Goal: Task Accomplishment & Management: Manage account settings

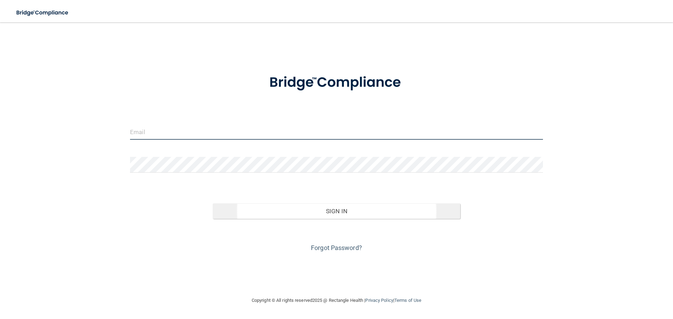
type input "[EMAIL_ADDRESS][DOMAIN_NAME]"
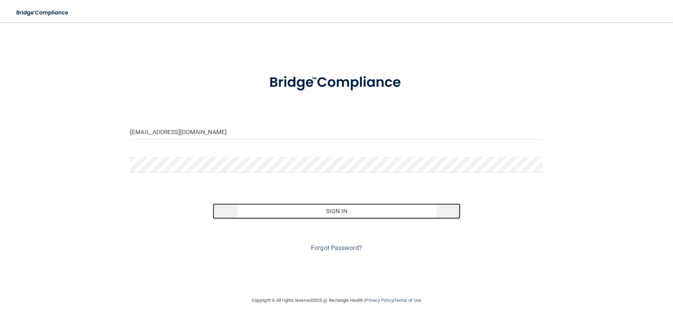
click at [330, 213] on button "Sign In" at bounding box center [337, 211] width 248 height 15
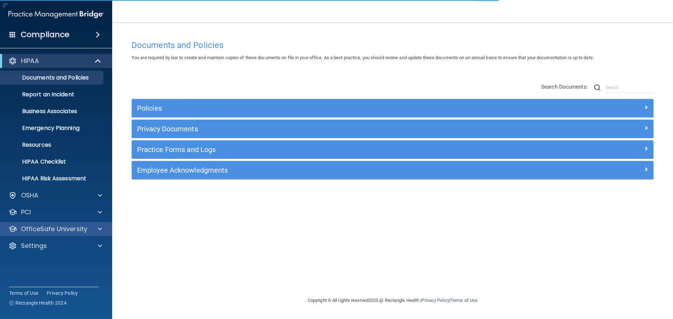
click at [55, 235] on div "OfficeSafe University" at bounding box center [56, 229] width 113 height 14
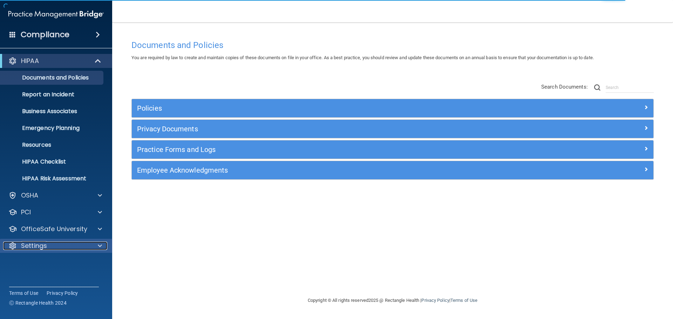
click at [54, 248] on div "Settings" at bounding box center [46, 246] width 87 height 8
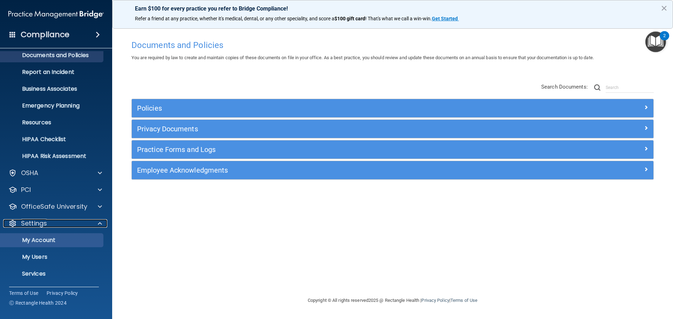
scroll to position [35, 0]
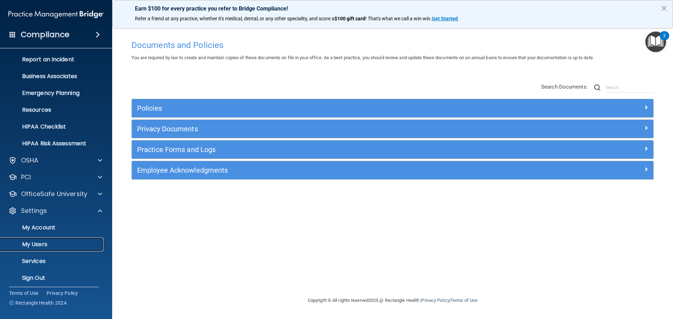
click at [43, 242] on p "My Users" at bounding box center [53, 244] width 96 height 7
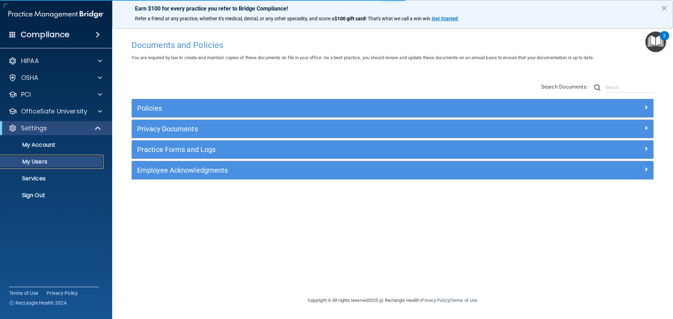
select select "20"
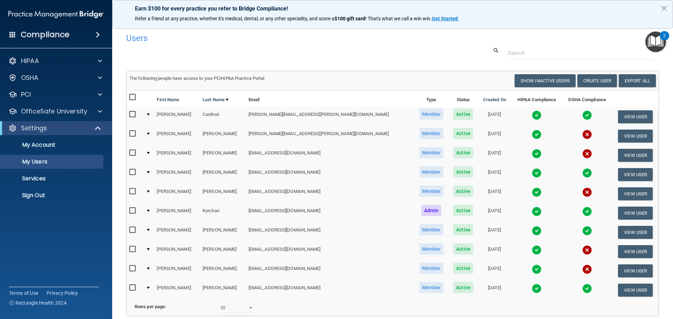
click at [532, 113] on img at bounding box center [537, 115] width 10 height 10
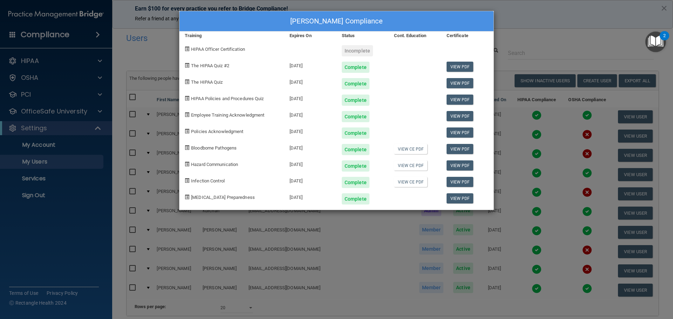
click at [512, 49] on div "[PERSON_NAME] Compliance Training Expires On Status Cont. Education Certificate…" at bounding box center [336, 159] width 673 height 319
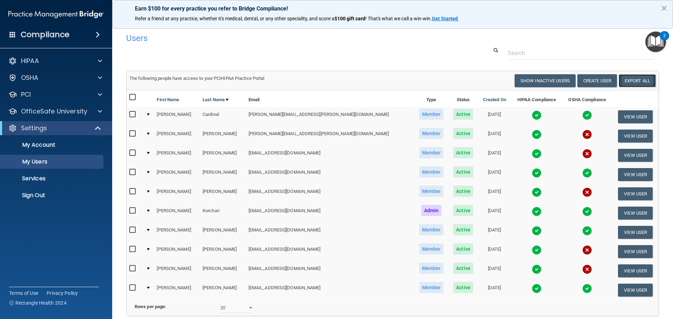
click at [633, 80] on link "Export All" at bounding box center [637, 80] width 37 height 13
click at [47, 181] on p "Services" at bounding box center [53, 178] width 96 height 7
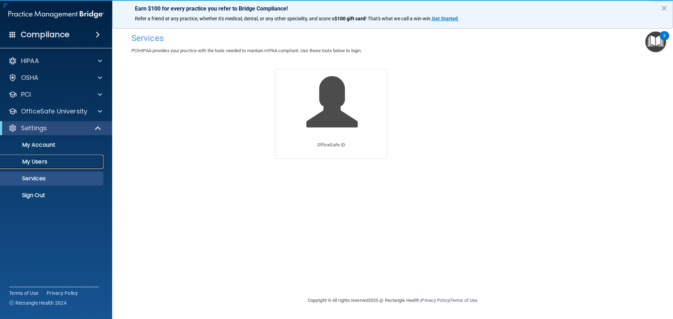
click at [42, 164] on p "My Users" at bounding box center [53, 161] width 96 height 7
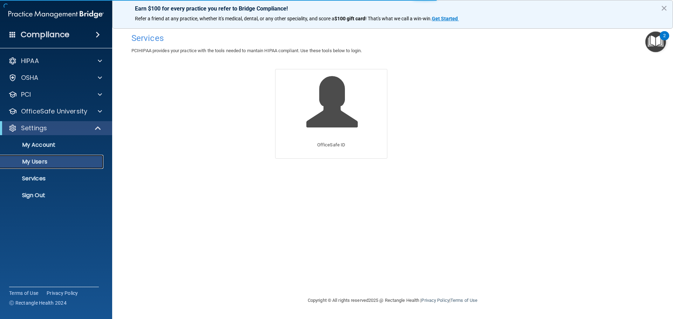
select select "20"
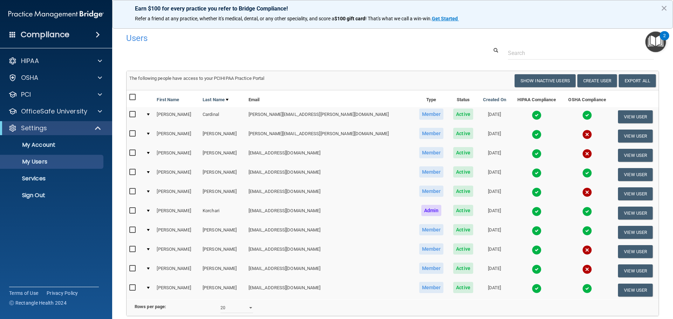
click at [131, 100] on input "checkbox" at bounding box center [133, 98] width 8 height 6
checkbox input "true"
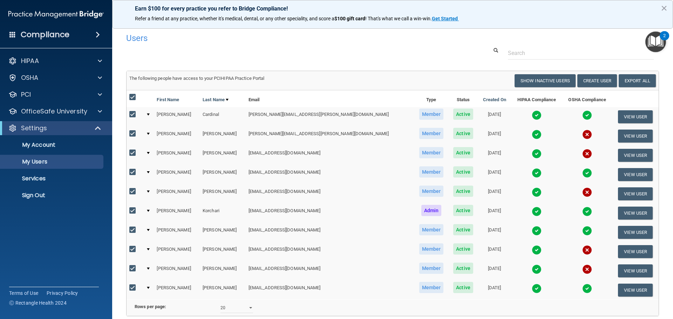
checkbox input "true"
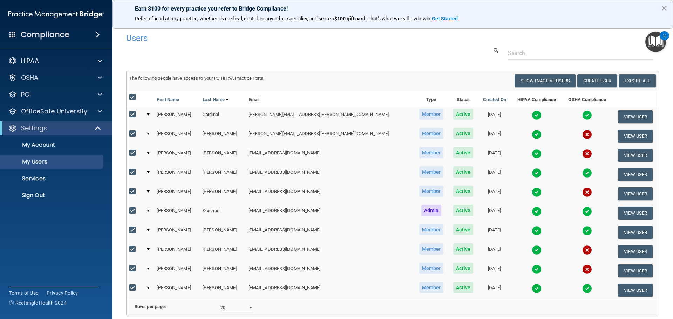
checkbox input "true"
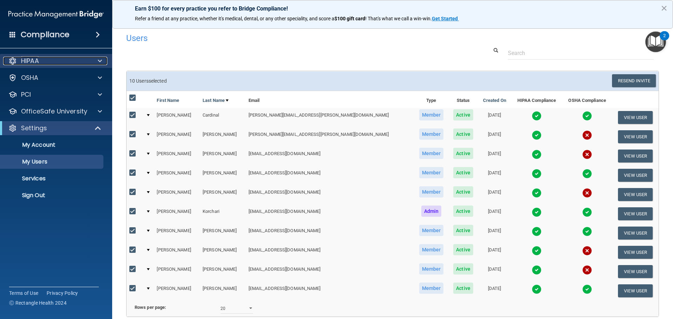
click at [80, 64] on div "HIPAA" at bounding box center [46, 61] width 87 height 8
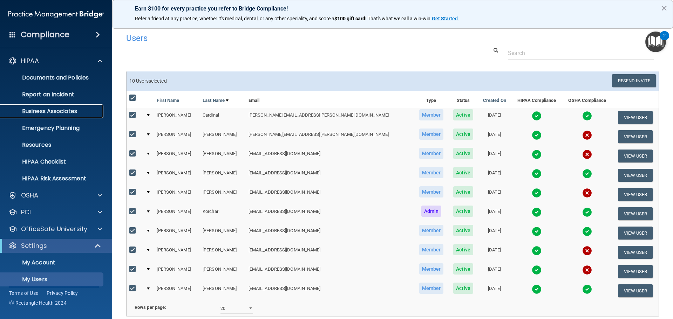
click at [69, 112] on p "Business Associates" at bounding box center [53, 111] width 96 height 7
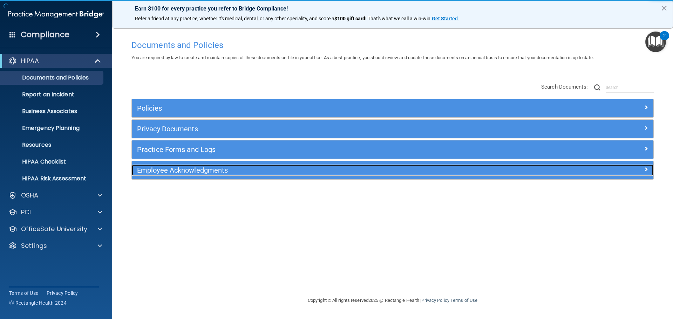
click at [183, 174] on h5 "Employee Acknowledgments" at bounding box center [327, 171] width 381 height 8
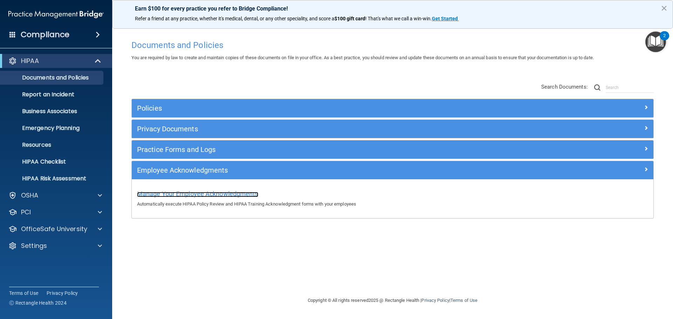
click at [196, 195] on span "Manage Your Employee Acknowledgments" at bounding box center [197, 193] width 121 height 7
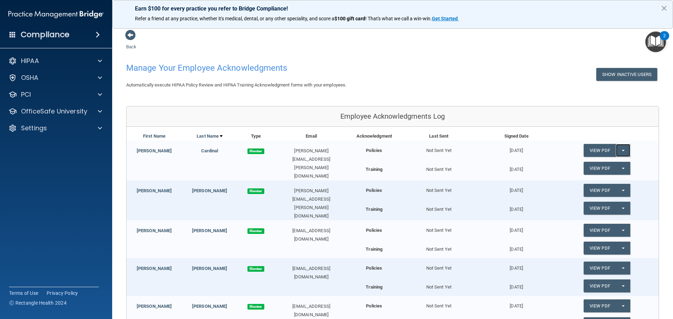
click at [621, 149] on button "Split button!" at bounding box center [623, 150] width 14 height 13
click at [598, 150] on link "View PDF" at bounding box center [600, 150] width 32 height 13
click at [592, 170] on link "View PDF" at bounding box center [600, 168] width 32 height 13
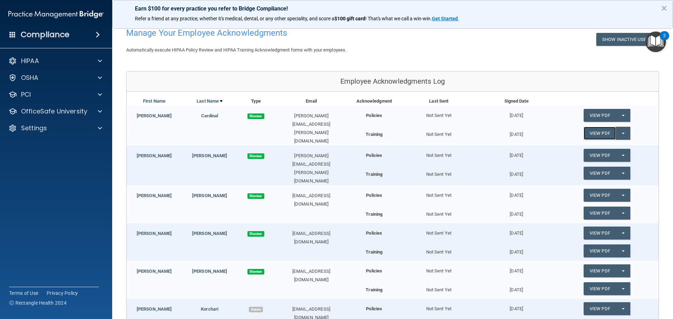
scroll to position [70, 0]
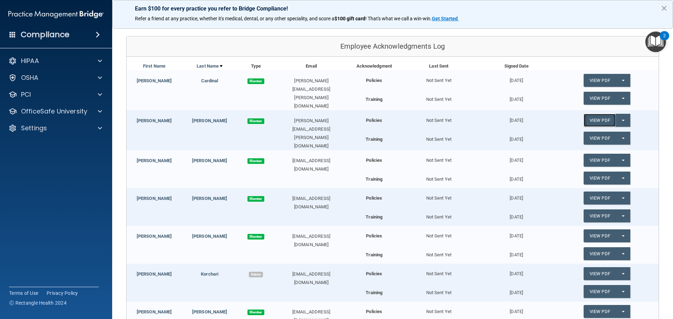
click at [588, 118] on link "View PDF" at bounding box center [600, 120] width 32 height 13
click at [595, 134] on link "View PDF" at bounding box center [600, 138] width 32 height 13
click at [590, 155] on link "View PDF" at bounding box center [600, 160] width 32 height 13
click at [584, 175] on link "View PDF" at bounding box center [600, 178] width 32 height 13
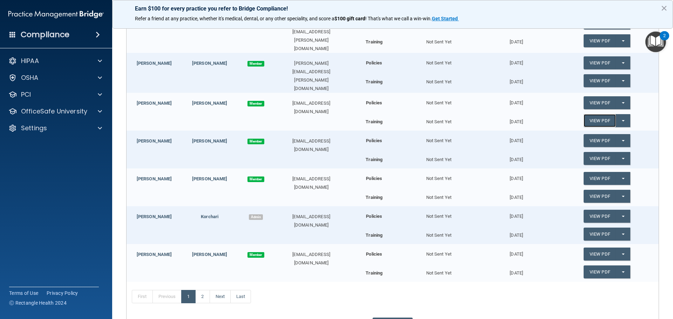
scroll to position [140, 0]
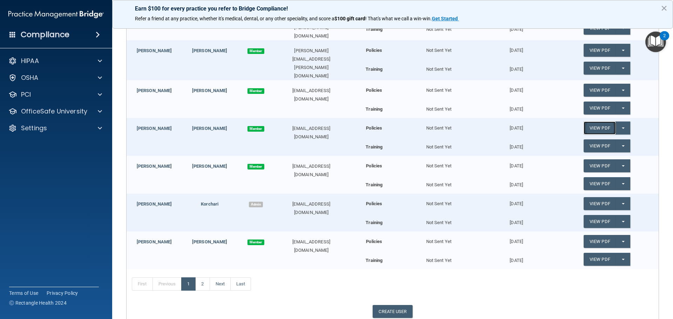
click at [591, 125] on link "View PDF" at bounding box center [600, 128] width 32 height 13
click at [588, 143] on link "View PDF" at bounding box center [600, 146] width 32 height 13
click at [589, 161] on link "View PDF" at bounding box center [600, 166] width 32 height 13
click at [590, 177] on link "View PDF" at bounding box center [600, 183] width 32 height 13
click at [596, 241] on link "View PDF" at bounding box center [600, 241] width 32 height 13
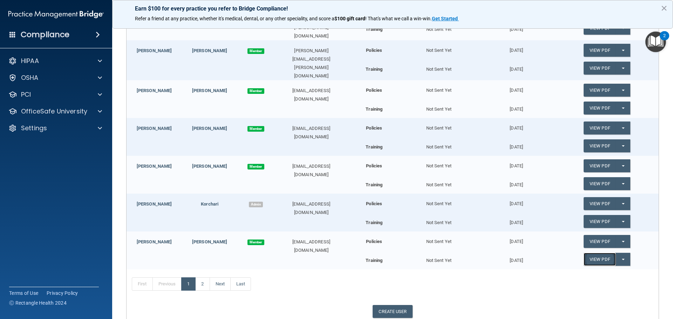
click at [596, 256] on link "View PDF" at bounding box center [600, 259] width 32 height 13
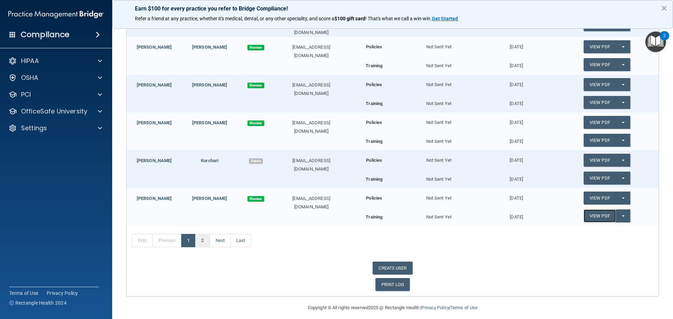
scroll to position [185, 0]
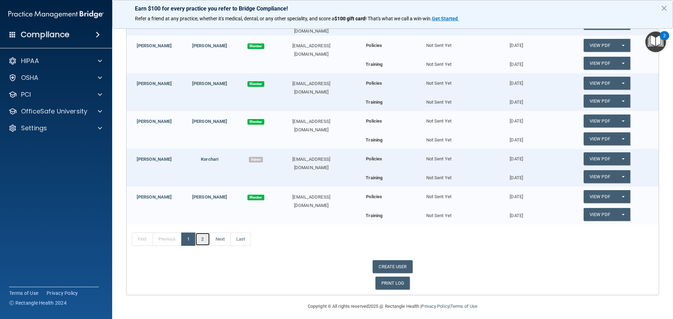
click at [198, 234] on link "2" at bounding box center [202, 239] width 14 height 13
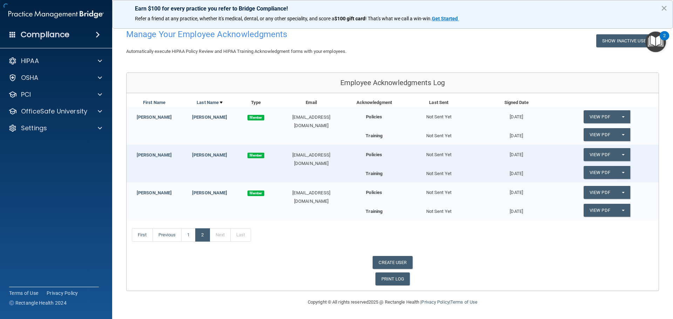
scroll to position [34, 0]
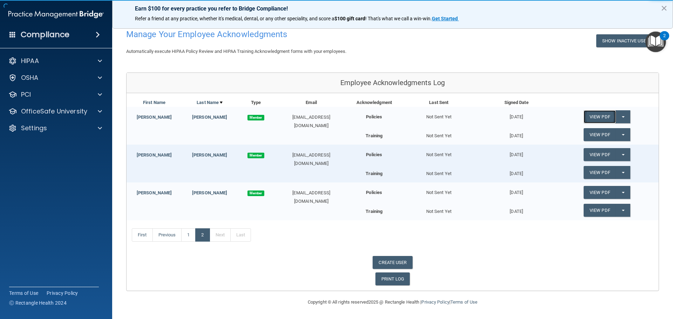
click at [593, 116] on link "View PDF" at bounding box center [600, 116] width 32 height 13
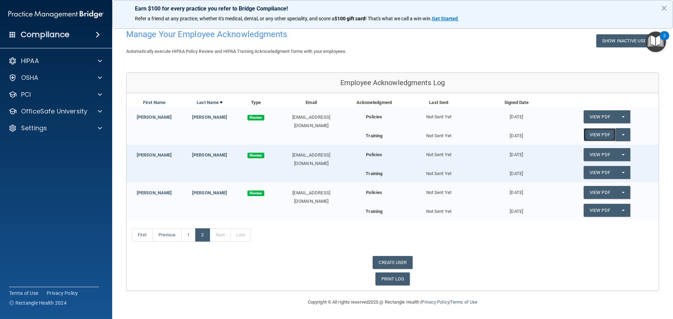
click at [585, 130] on link "View PDF" at bounding box center [600, 134] width 32 height 13
click at [592, 155] on link "View PDF" at bounding box center [600, 154] width 32 height 13
click at [589, 174] on link "View PDF" at bounding box center [600, 172] width 32 height 13
click at [595, 193] on link "View PDF" at bounding box center [600, 192] width 32 height 13
click at [588, 212] on link "View PDF" at bounding box center [600, 210] width 32 height 13
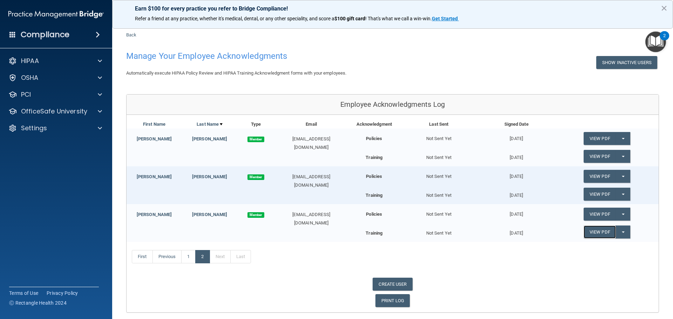
scroll to position [0, 0]
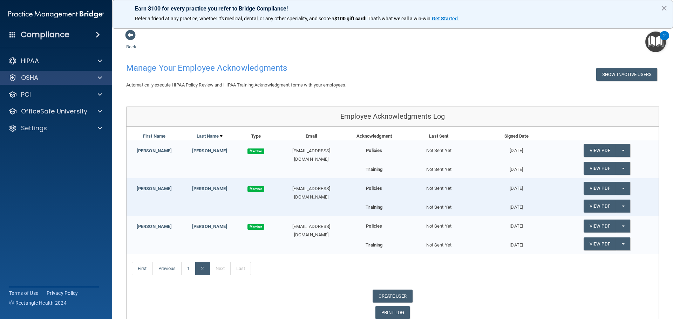
click at [42, 82] on div "OSHA" at bounding box center [56, 78] width 113 height 14
click at [100, 79] on span at bounding box center [100, 78] width 4 height 8
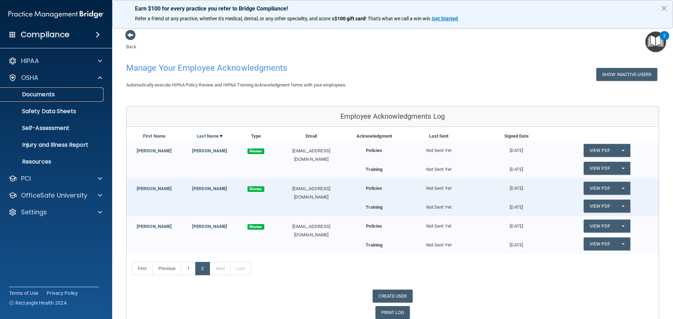
click at [60, 98] on link "Documents" at bounding box center [48, 95] width 110 height 14
